Goal: Task Accomplishment & Management: Manage account settings

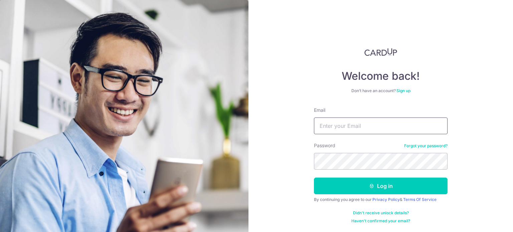
click at [356, 126] on input "Email" at bounding box center [381, 126] width 134 height 17
type input "ec_wj@hotmail.com"
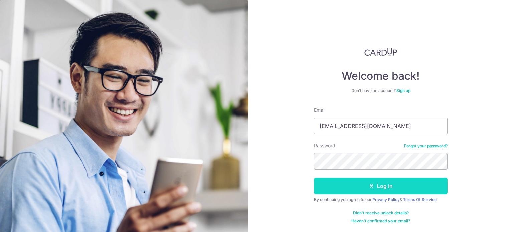
click at [361, 185] on button "Log in" at bounding box center [381, 186] width 134 height 17
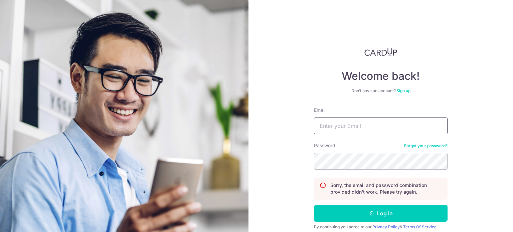
click at [337, 126] on input "Email" at bounding box center [381, 126] width 134 height 17
type input "ec_wj@hotmail.com"
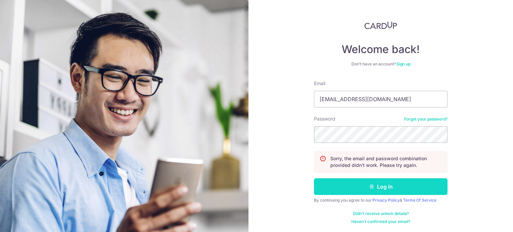
click at [365, 188] on button "Log in" at bounding box center [381, 187] width 134 height 17
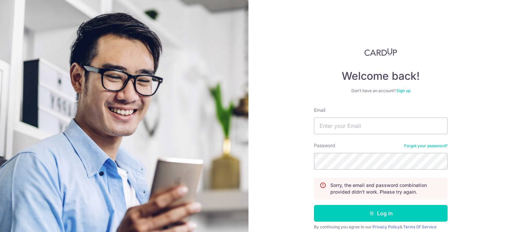
click at [346, 139] on form "Email Password Forgot your password? Sorry, the email and password combination …" at bounding box center [381, 179] width 134 height 144
click at [356, 125] on input "Email" at bounding box center [381, 126] width 134 height 17
type input "[EMAIL_ADDRESS][DOMAIN_NAME]"
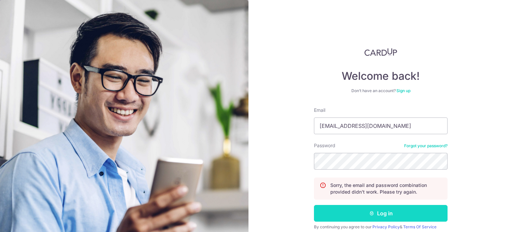
click at [347, 212] on button "Log in" at bounding box center [381, 213] width 134 height 17
